Goal: Information Seeking & Learning: Learn about a topic

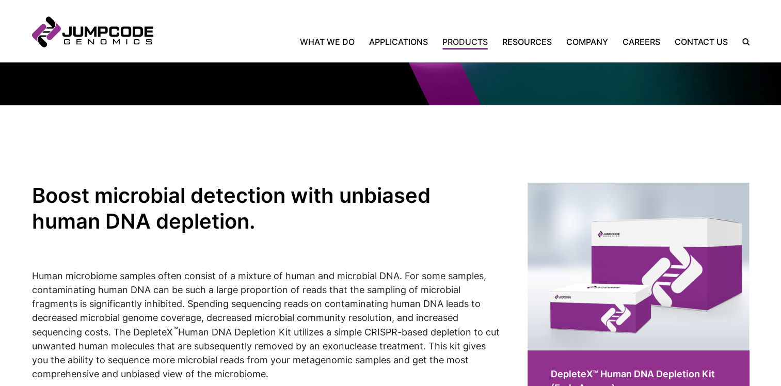
scroll to position [275, 0]
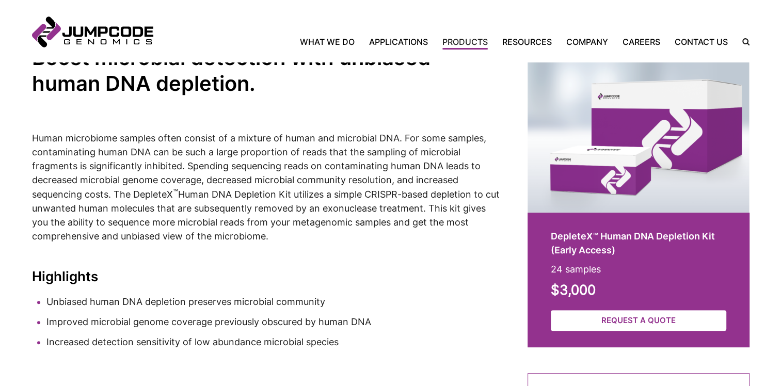
click at [553, 234] on h2 "DepleteX™ Human DNA Depletion Kit (Early Access)" at bounding box center [637, 243] width 175 height 28
drag, startPoint x: 551, startPoint y: 234, endPoint x: 719, endPoint y: 235, distance: 167.7
click at [719, 235] on h2 "DepleteX™ Human DNA Depletion Kit (Early Access)" at bounding box center [637, 243] width 175 height 28
copy h2 "DepleteX™ Human DNA Depletion Kit"
drag, startPoint x: 116, startPoint y: 193, endPoint x: 272, endPoint y: 235, distance: 162.2
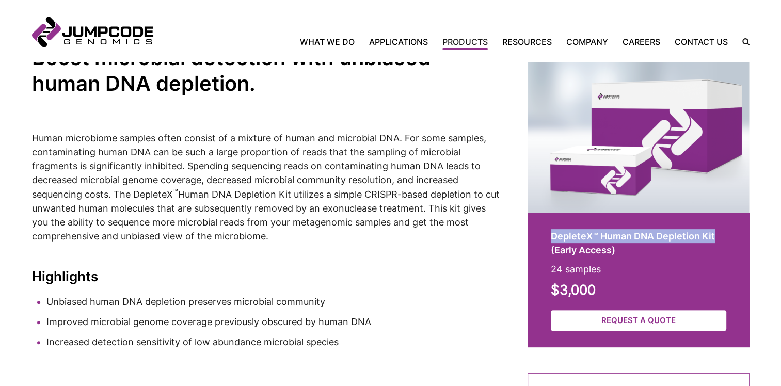
click at [272, 235] on p "Human microbiome samples often consist of a mixture of human and microbial DNA.…" at bounding box center [266, 187] width 469 height 112
copy p "The DepleteX ™ Human DNA Depletion Kit utilizes a simple CRISPR-based depletion…"
click at [179, 132] on p "Human microbiome samples often consist of a mixture of human and microbial DNA.…" at bounding box center [266, 187] width 469 height 112
